Goal: Information Seeking & Learning: Learn about a topic

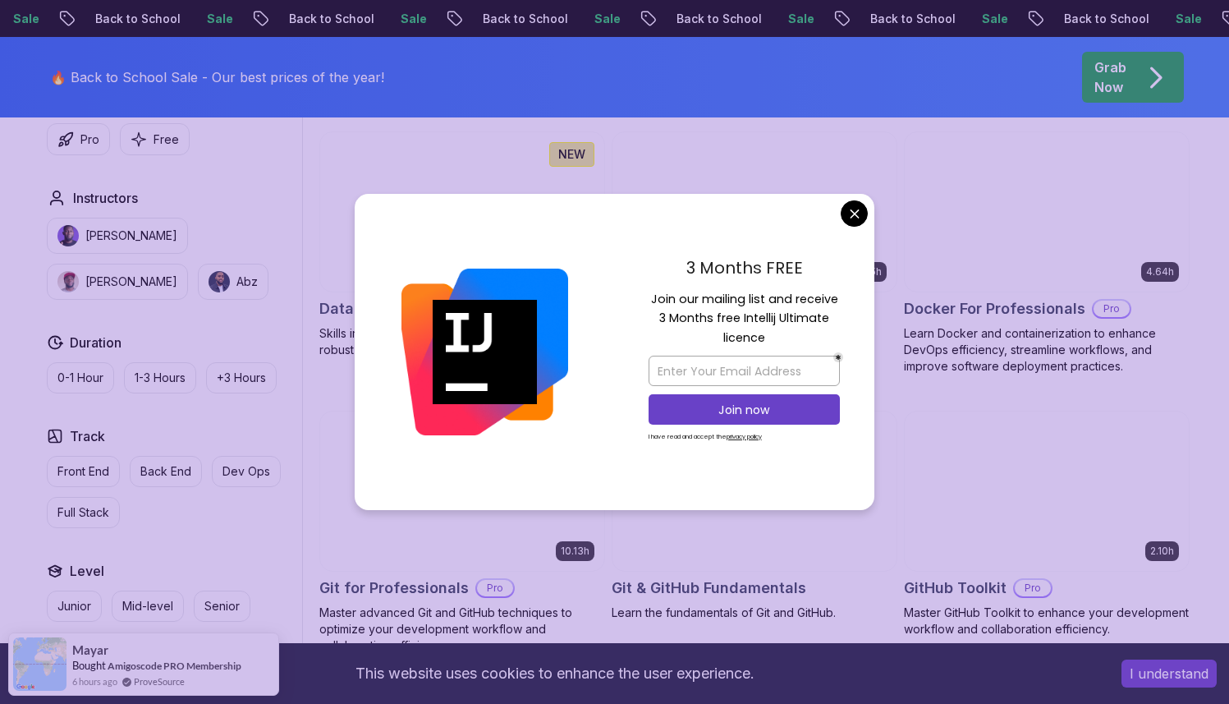
scroll to position [1539, 0]
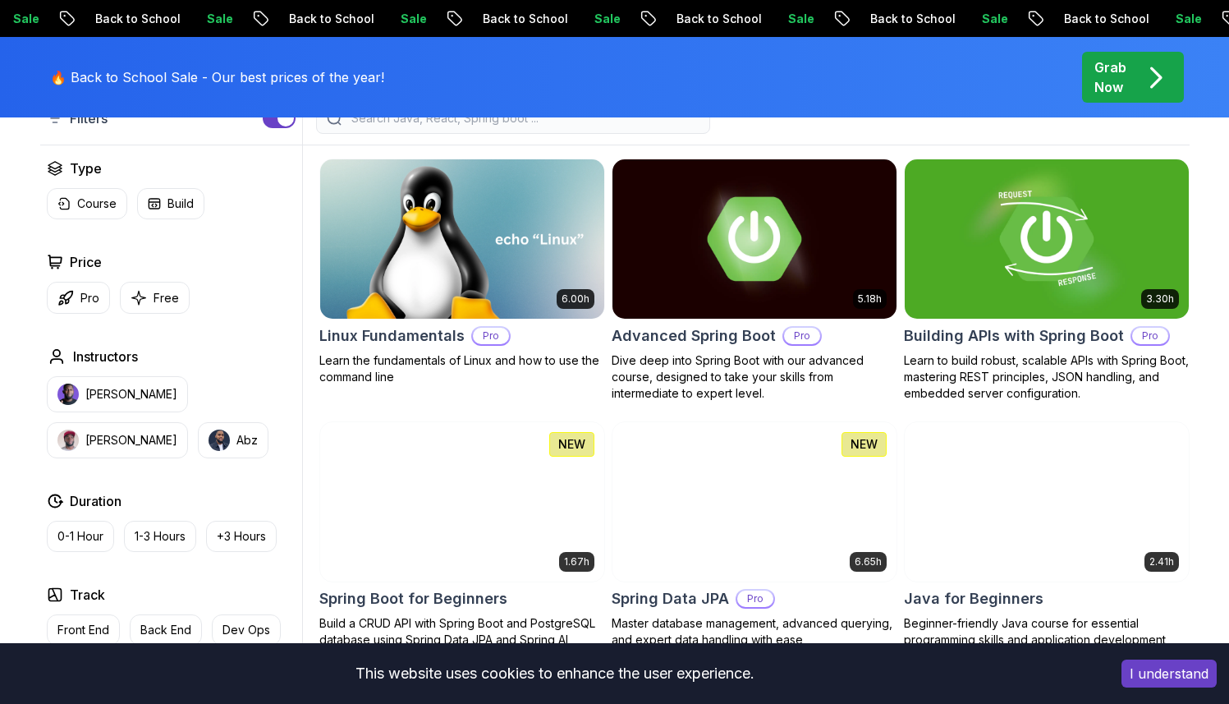
scroll to position [473, 0]
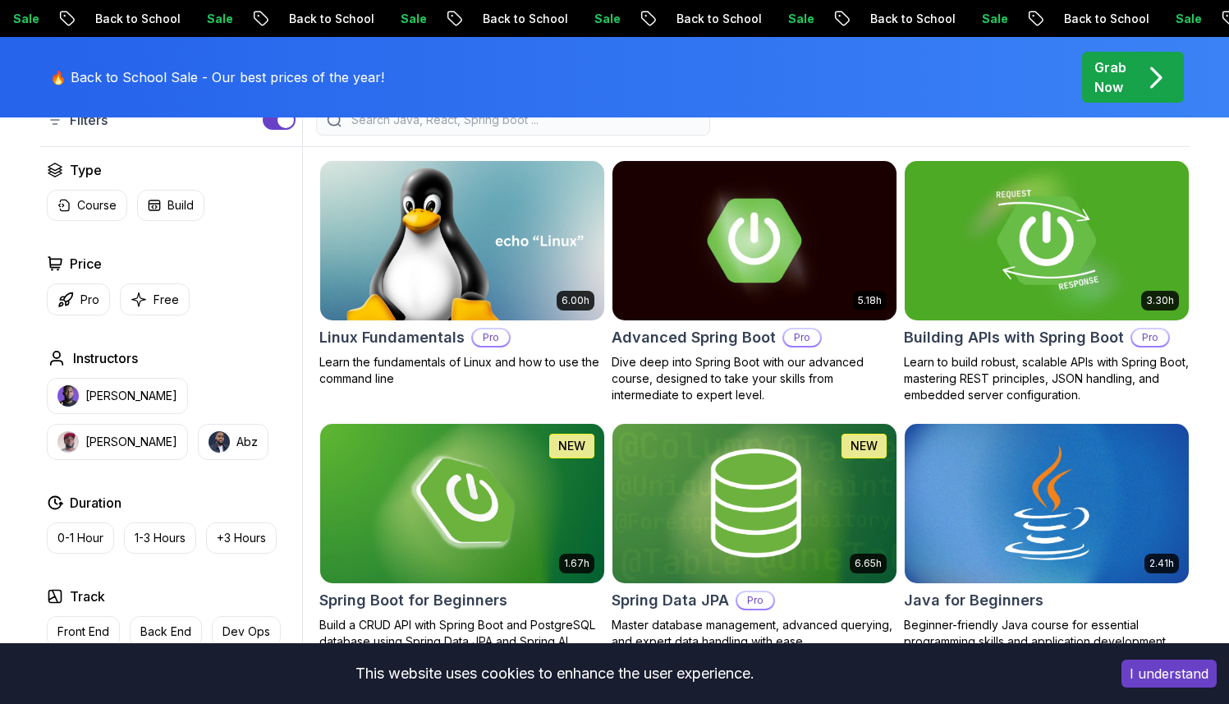
click at [1012, 301] on img at bounding box center [1046, 240] width 298 height 167
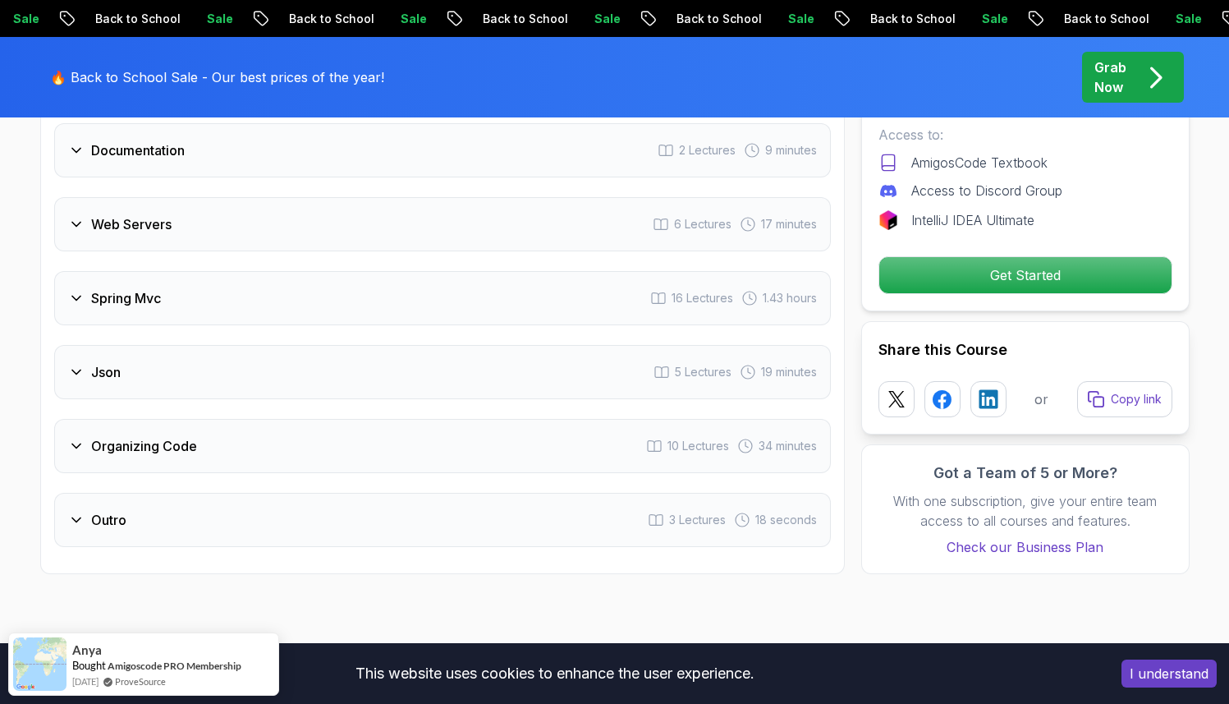
scroll to position [3152, 0]
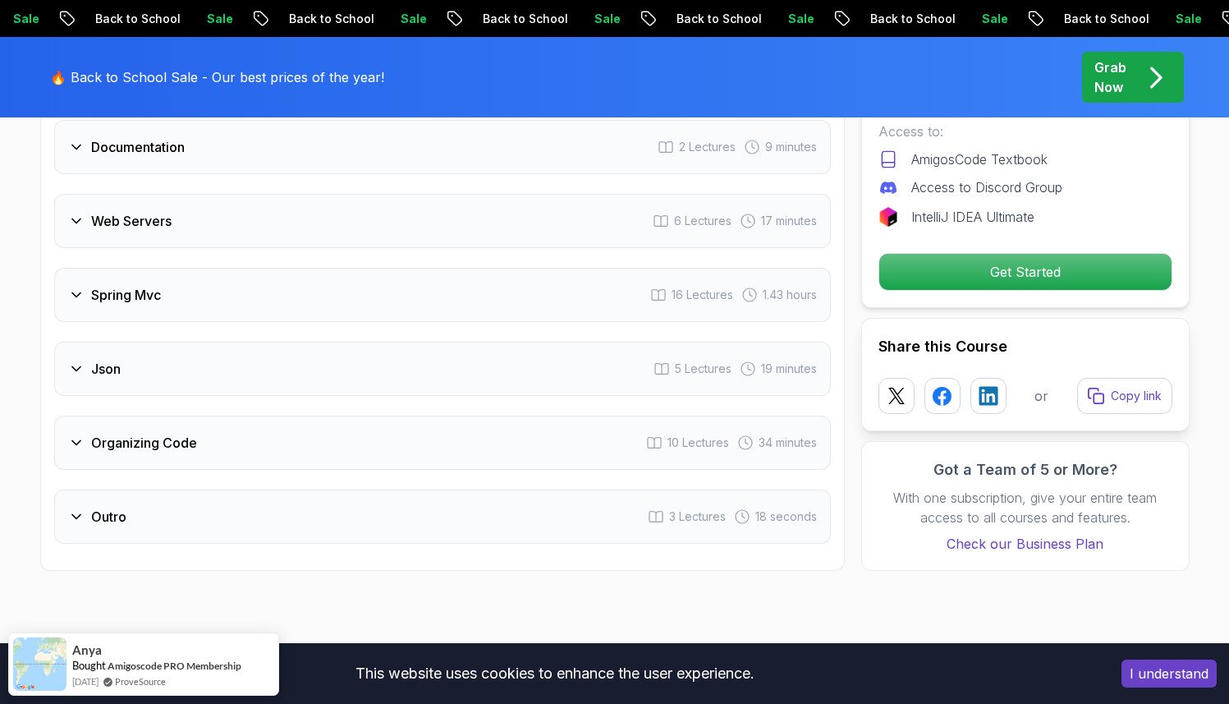
click at [79, 360] on icon at bounding box center [76, 368] width 16 height 16
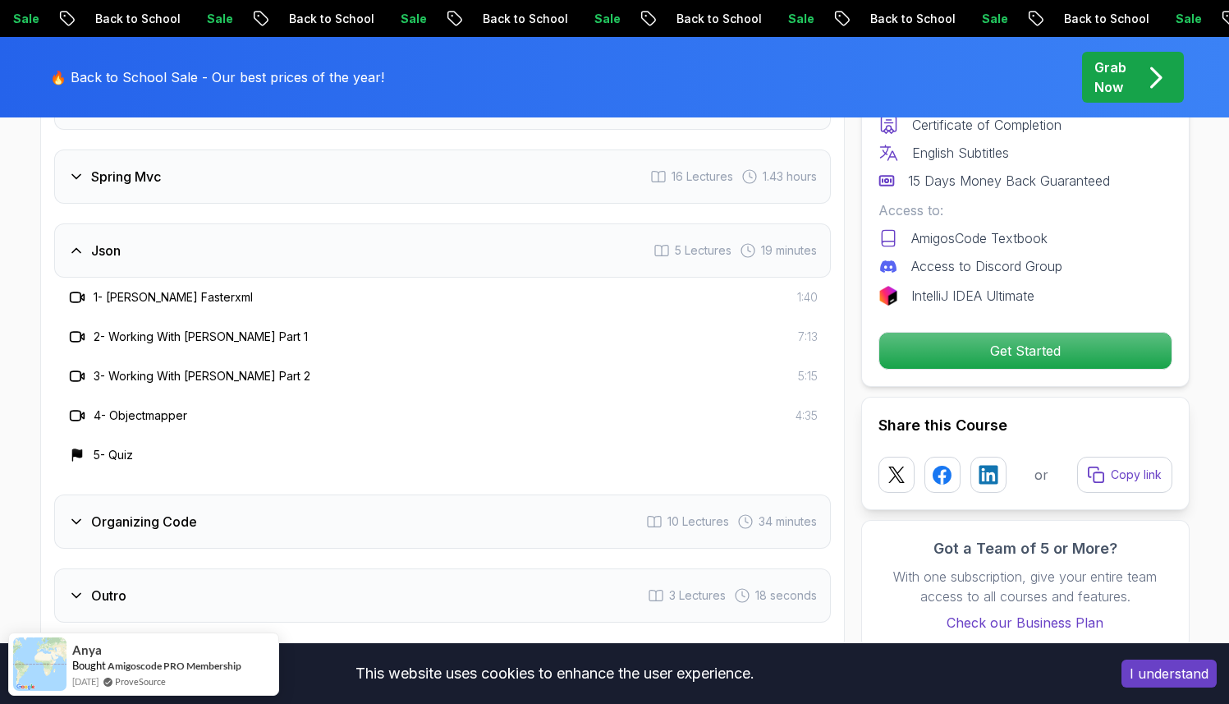
scroll to position [3034, 0]
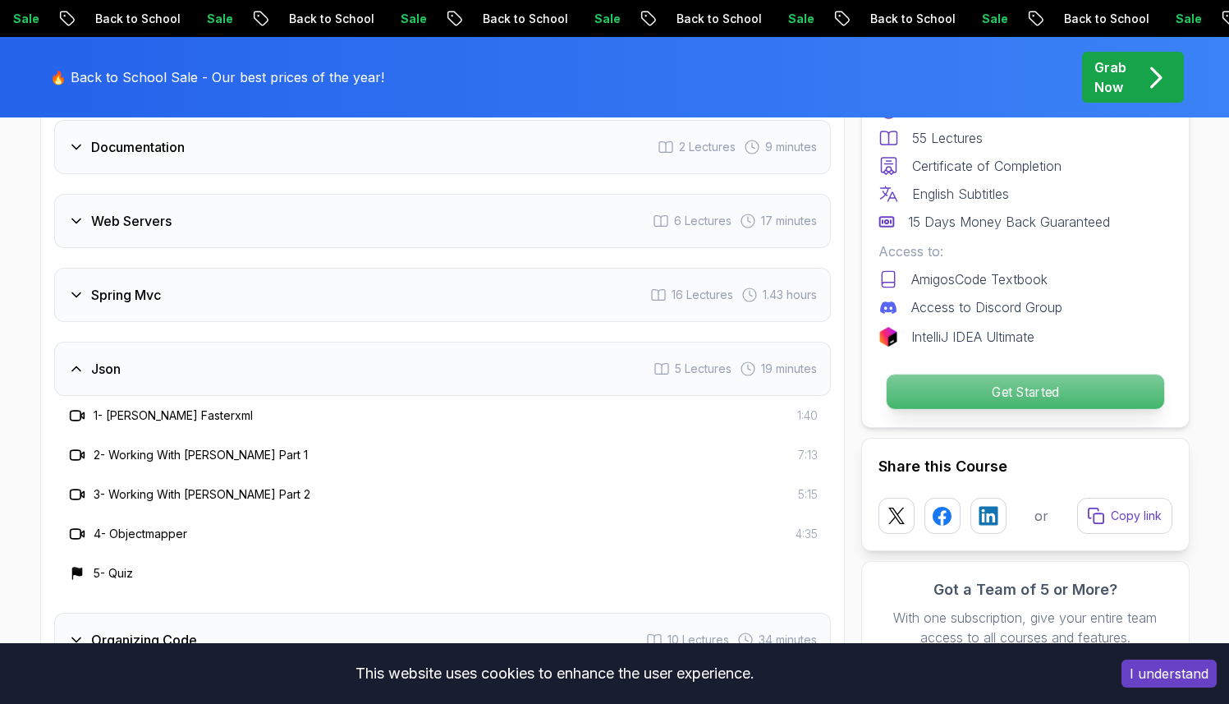
click at [1021, 383] on p "Get Started" at bounding box center [1025, 391] width 278 height 34
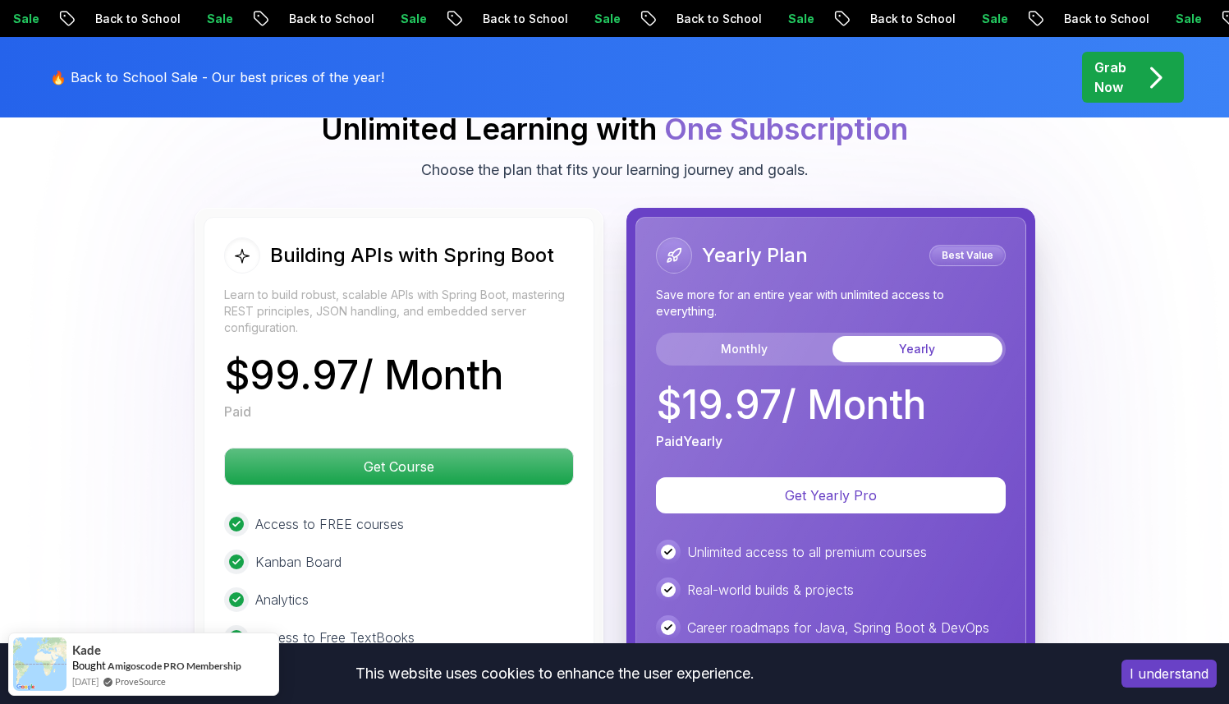
scroll to position [3902, 0]
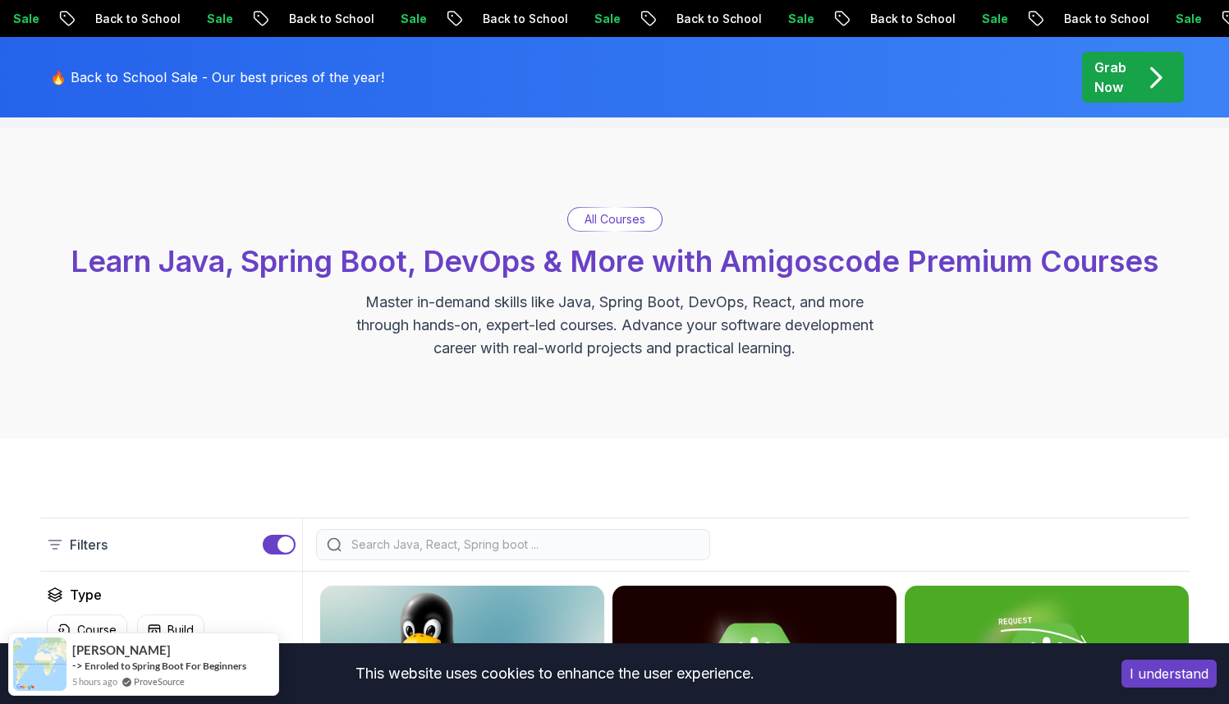
scroll to position [36, 0]
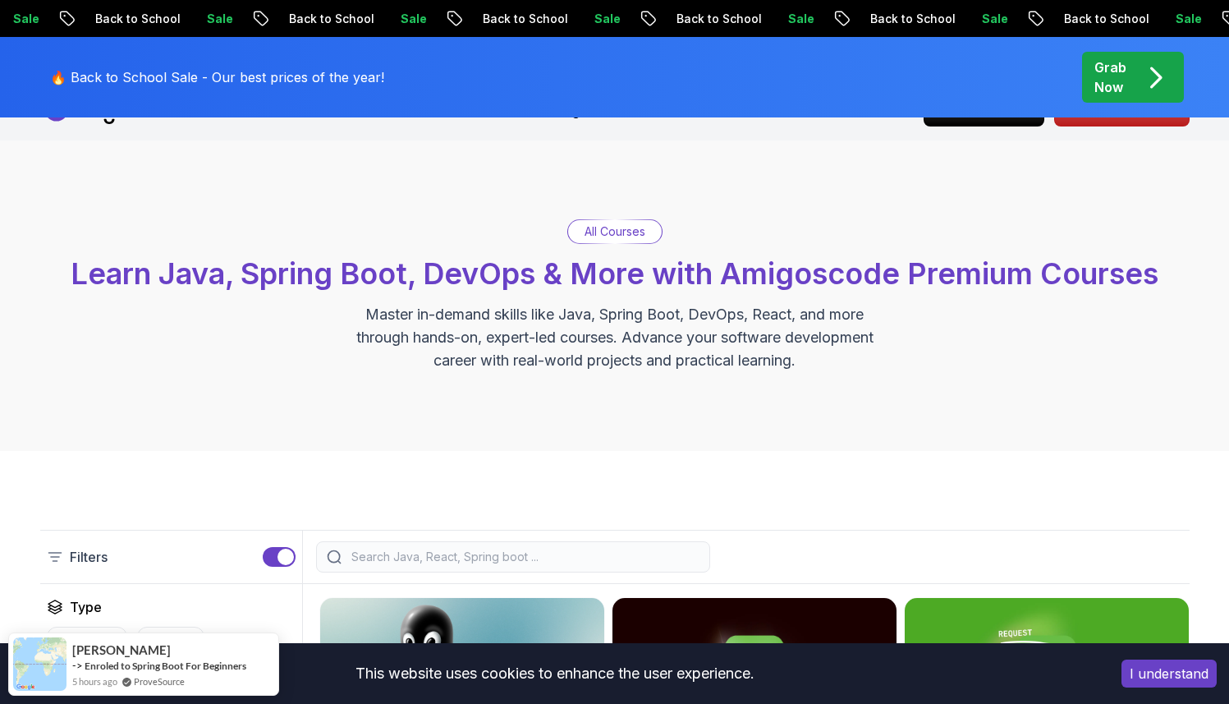
click at [486, 560] on input "search" at bounding box center [523, 556] width 351 height 16
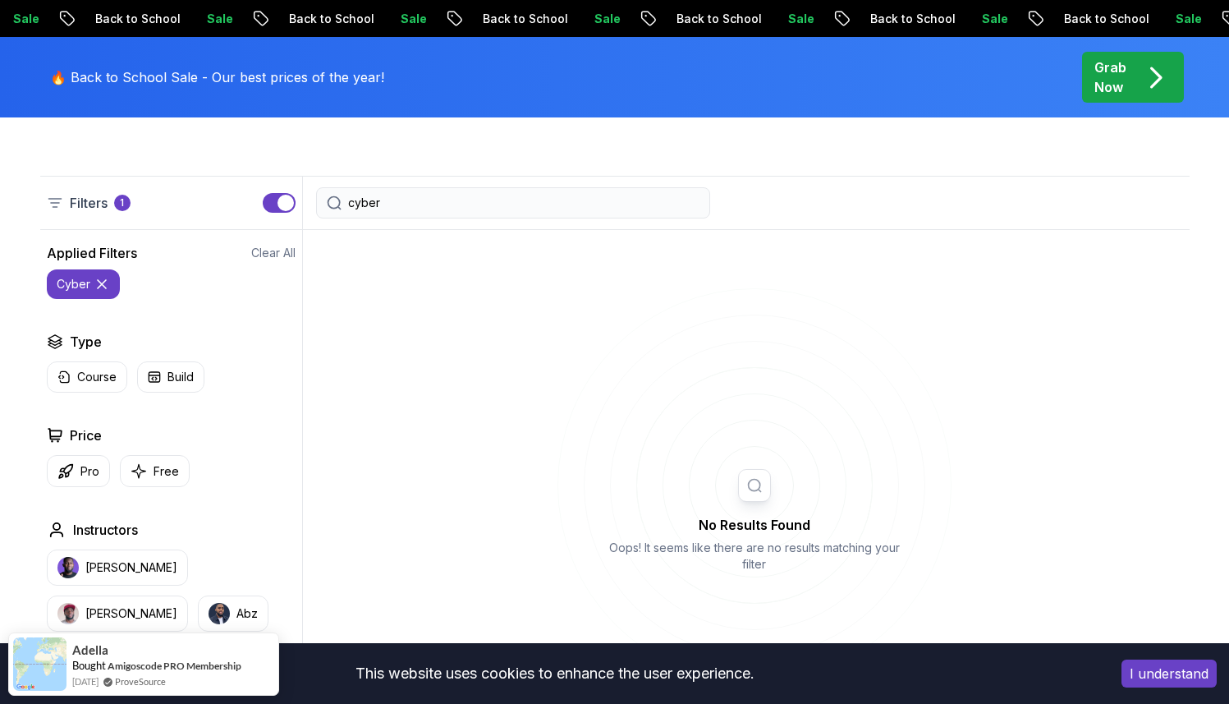
scroll to position [387, 0]
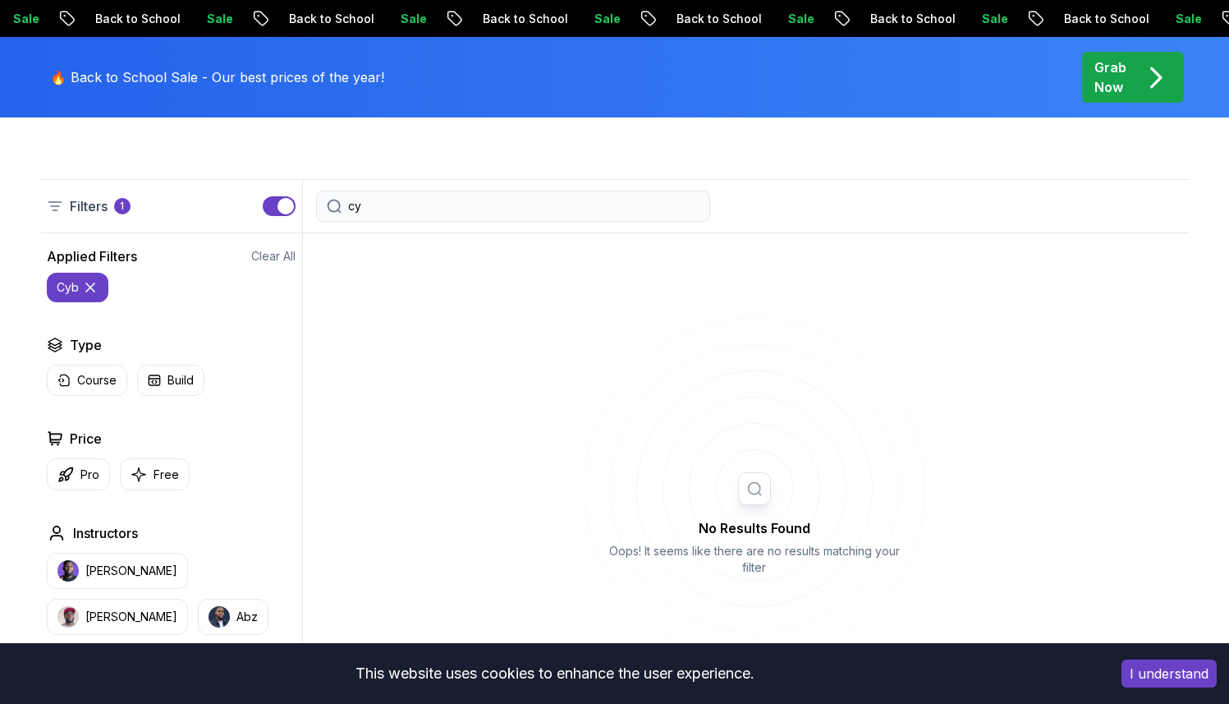
type input "c"
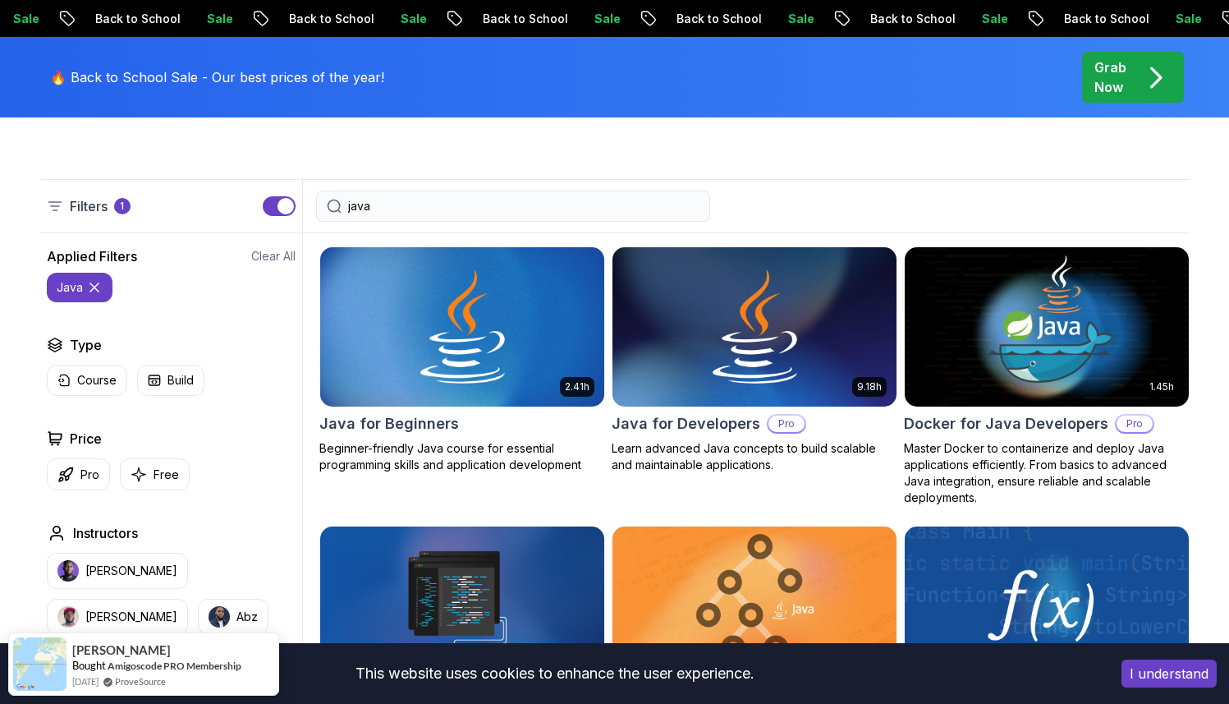
type input "java"
